Goal: Transaction & Acquisition: Book appointment/travel/reservation

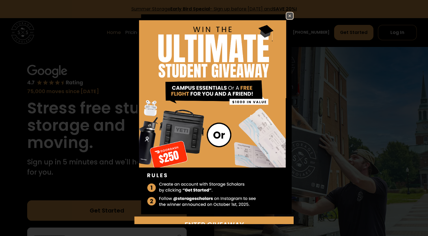
click at [286, 14] on img at bounding box center [289, 15] width 7 height 7
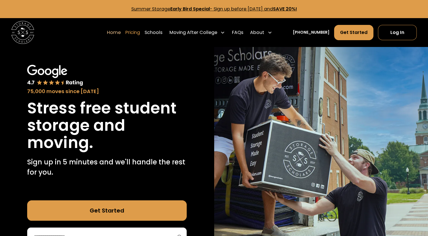
click at [140, 36] on link "Pricing" at bounding box center [132, 33] width 15 height 16
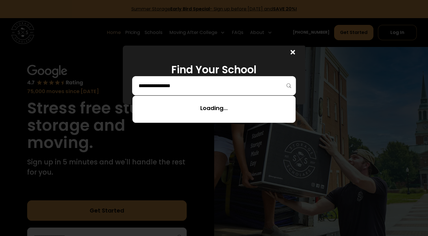
click at [190, 85] on input "search" at bounding box center [214, 86] width 152 height 10
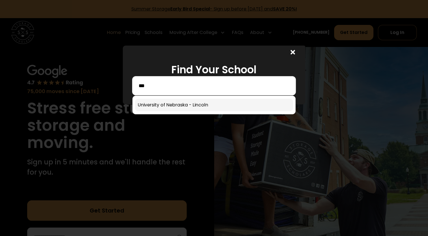
type input "***"
click at [177, 106] on link at bounding box center [214, 105] width 158 height 12
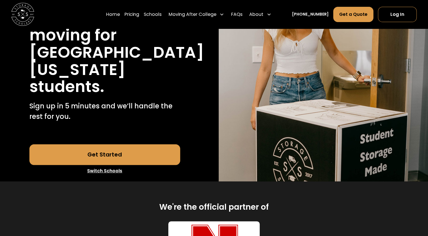
scroll to position [60, 0]
